Goal: Task Accomplishment & Management: Use online tool/utility

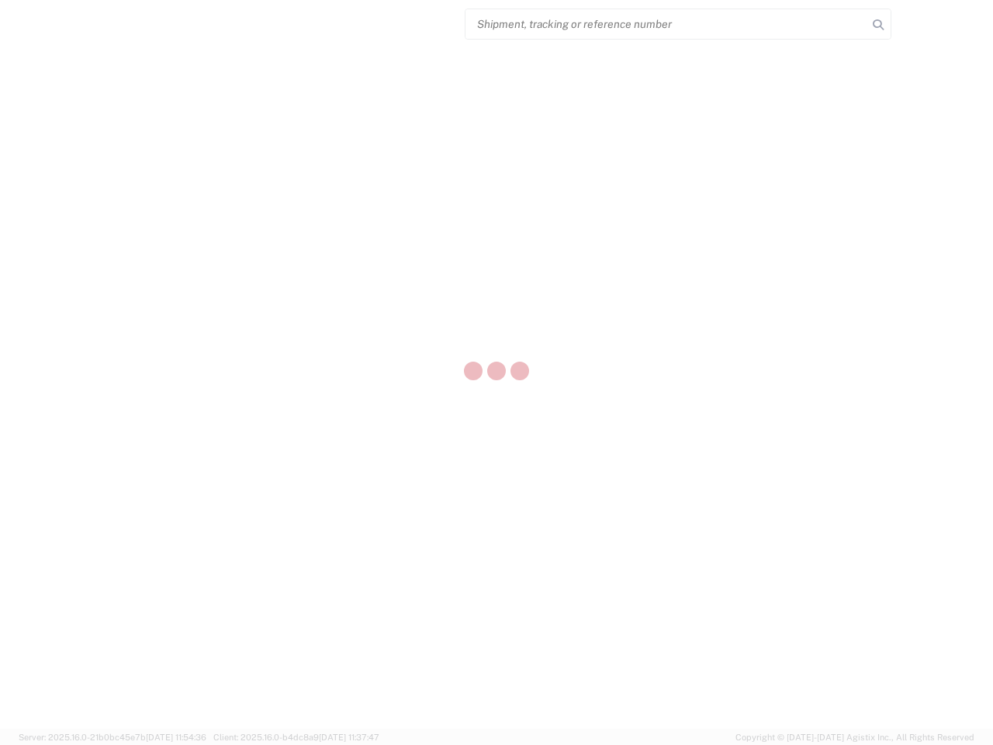
select select "US"
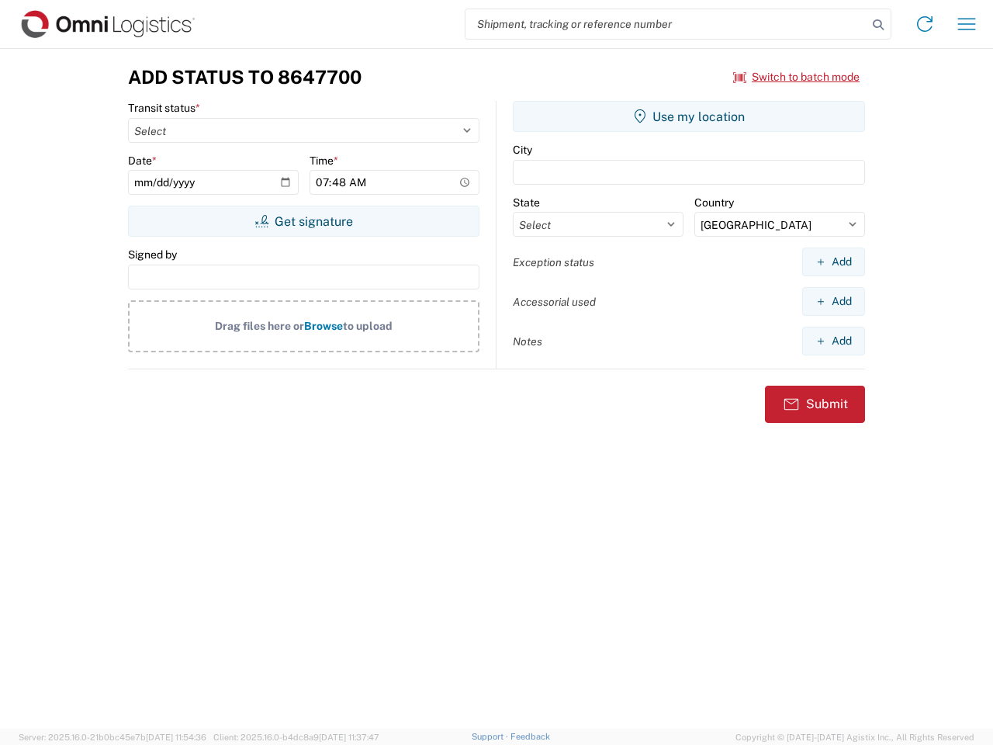
click at [666, 24] on input "search" at bounding box center [666, 23] width 402 height 29
click at [878, 25] on icon at bounding box center [878, 25] width 22 height 22
click at [925, 24] on icon at bounding box center [924, 24] width 25 height 25
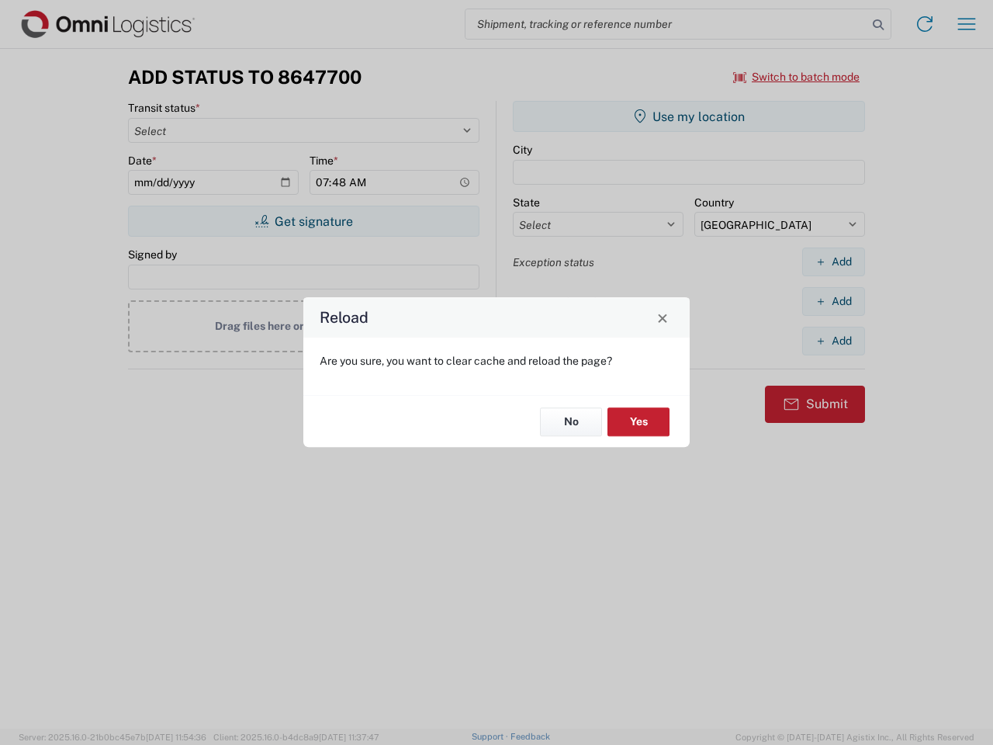
click at [797, 77] on div "Reload Are you sure, you want to clear cache and reload the page? No Yes" at bounding box center [496, 372] width 993 height 745
click at [303, 221] on div "Reload Are you sure, you want to clear cache and reload the page? No Yes" at bounding box center [496, 372] width 993 height 745
click at [689, 116] on div "Reload Are you sure, you want to clear cache and reload the page? No Yes" at bounding box center [496, 372] width 993 height 745
click at [833, 261] on div "Reload Are you sure, you want to clear cache and reload the page? No Yes" at bounding box center [496, 372] width 993 height 745
click at [833, 301] on div "Reload Are you sure, you want to clear cache and reload the page? No Yes" at bounding box center [496, 372] width 993 height 745
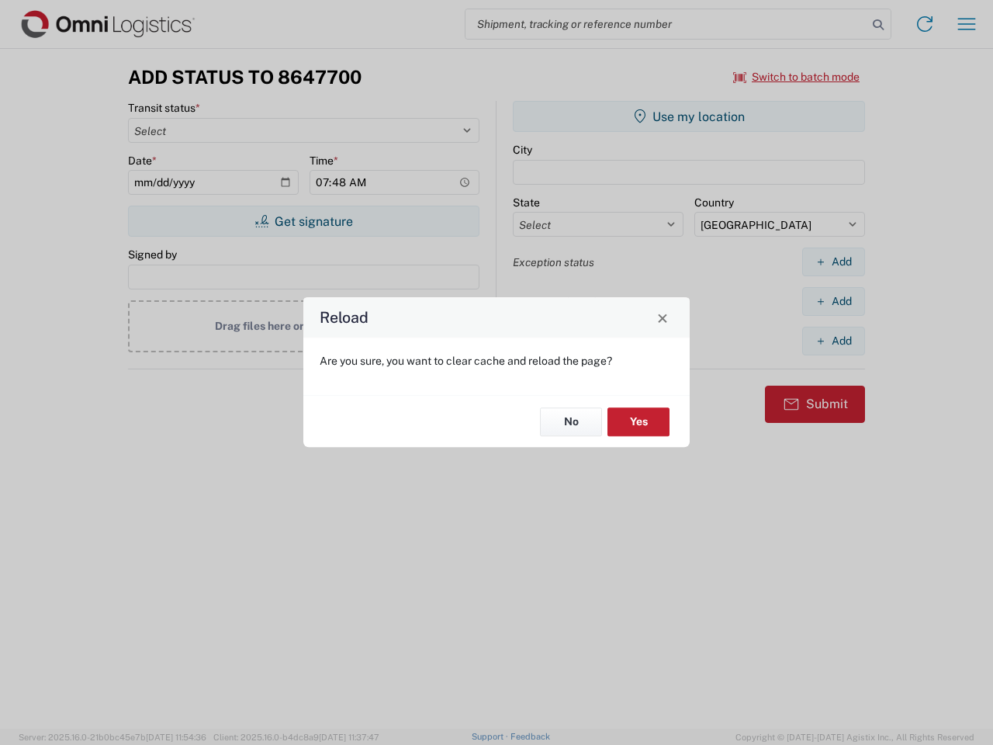
click at [833, 341] on div "Reload Are you sure, you want to clear cache and reload the page? No Yes" at bounding box center [496, 372] width 993 height 745
